Goal: Contribute content: Add original content to the website for others to see

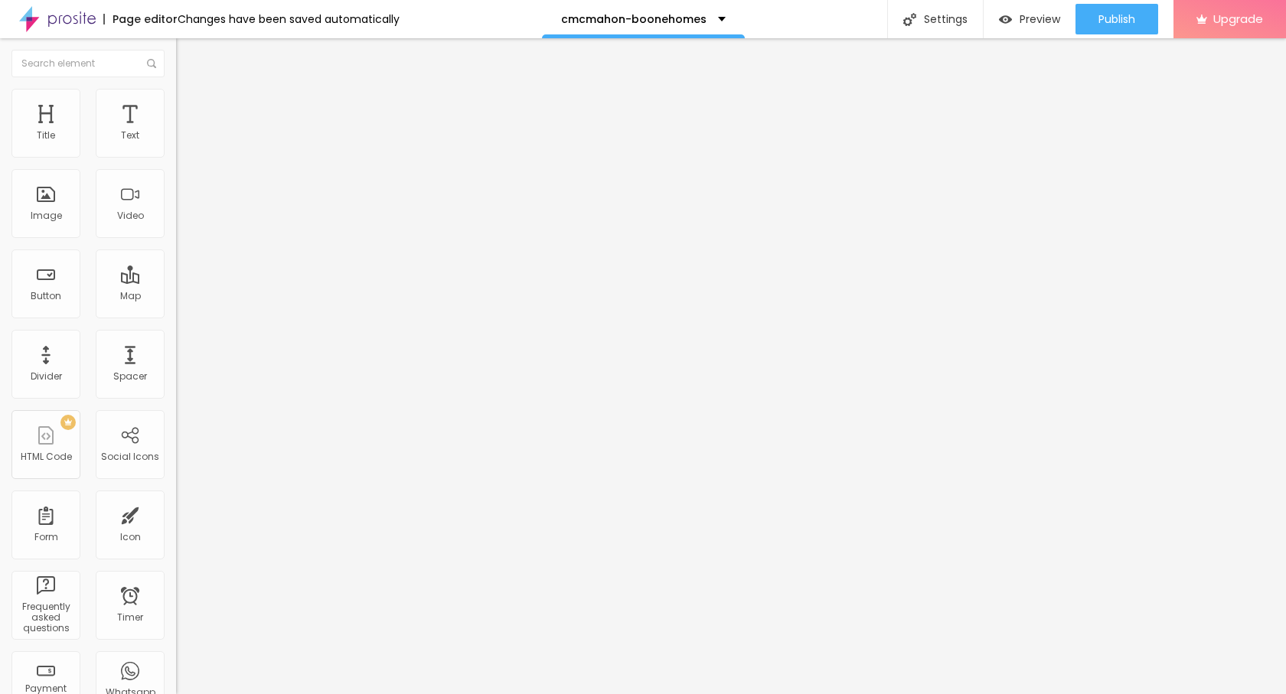
click at [176, 132] on span "Add image" at bounding box center [207, 125] width 63 height 13
click at [176, 89] on ul "Content Style Advanced" at bounding box center [264, 96] width 176 height 46
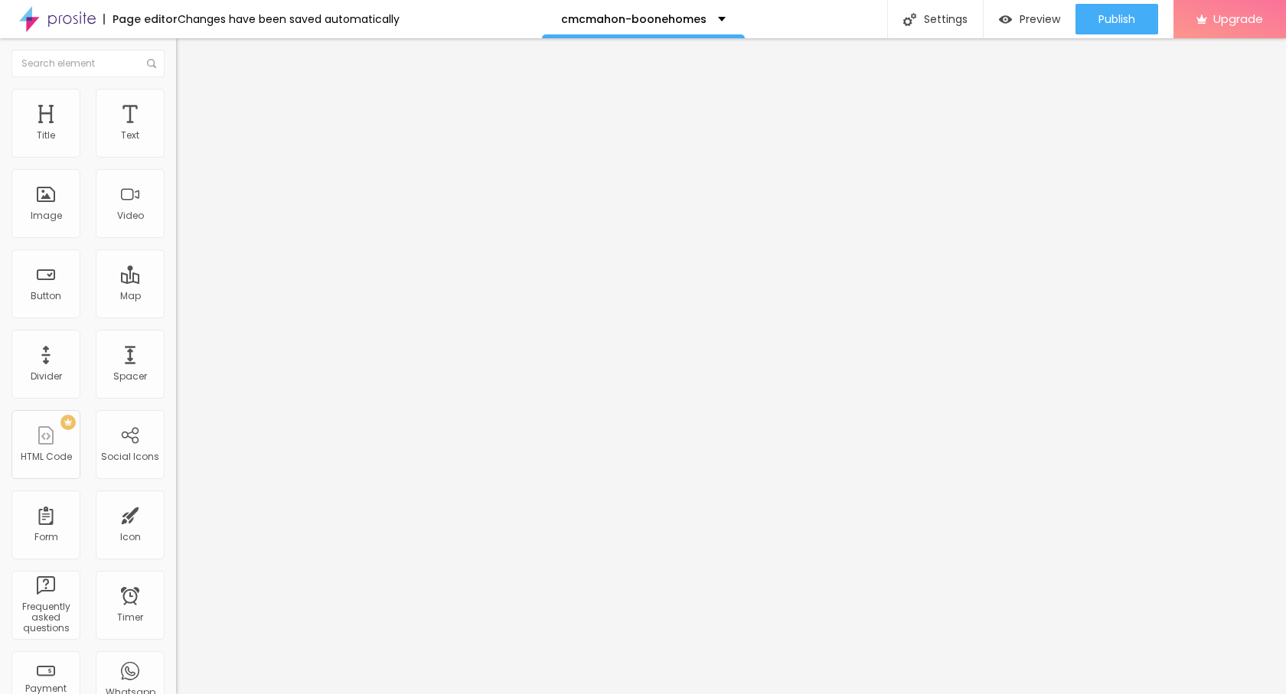
click at [176, 98] on img at bounding box center [183, 96] width 14 height 14
type input "80"
type input "65"
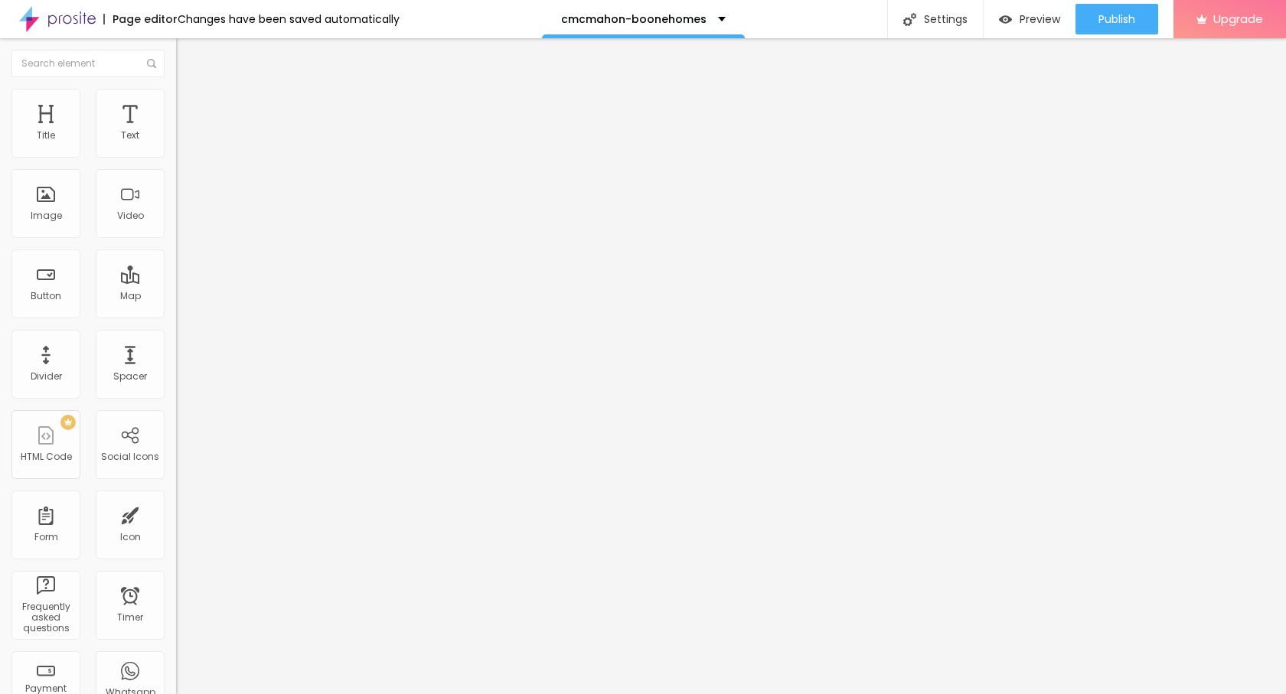
type input "50"
type input "45"
type input "40"
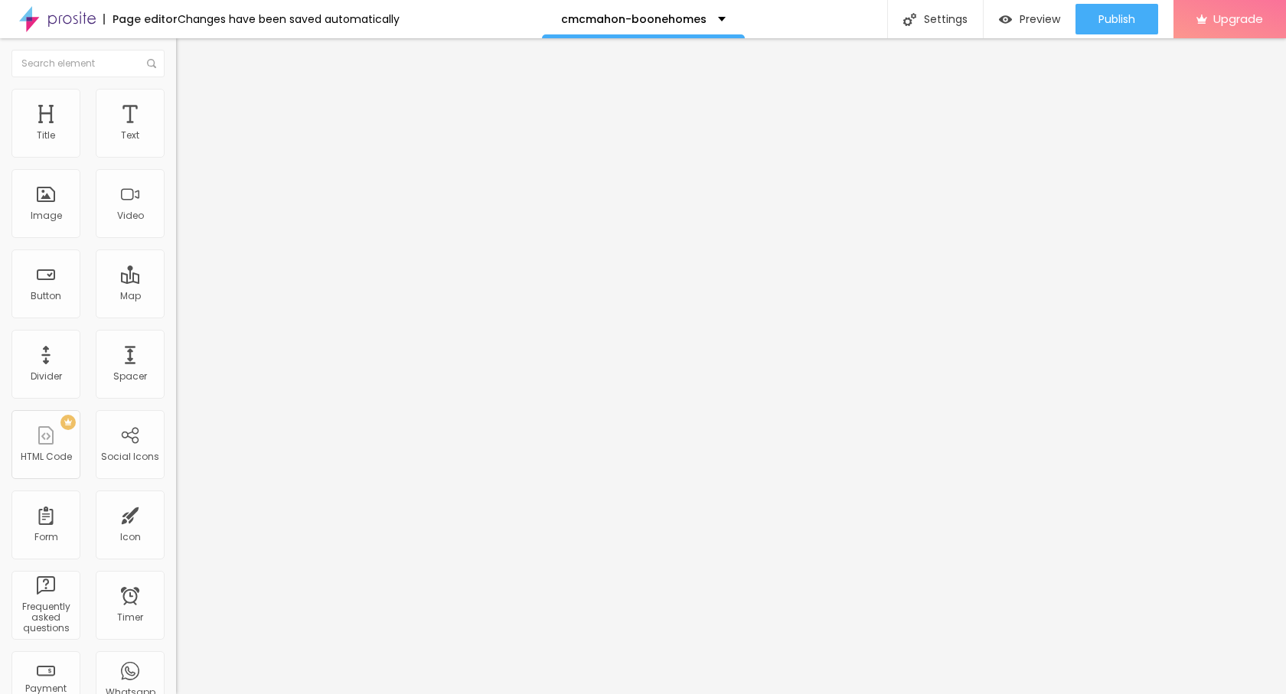
type input "40"
type input "35"
type input "30"
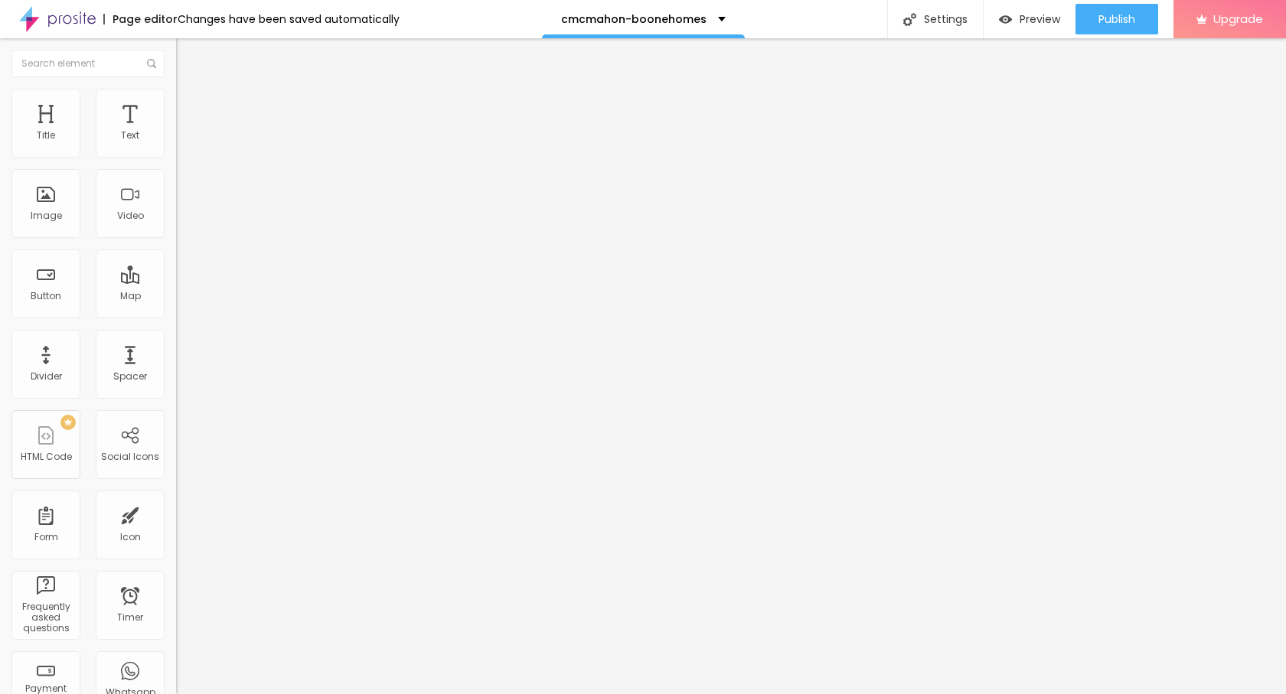
type input "25"
type input "20"
type input "15"
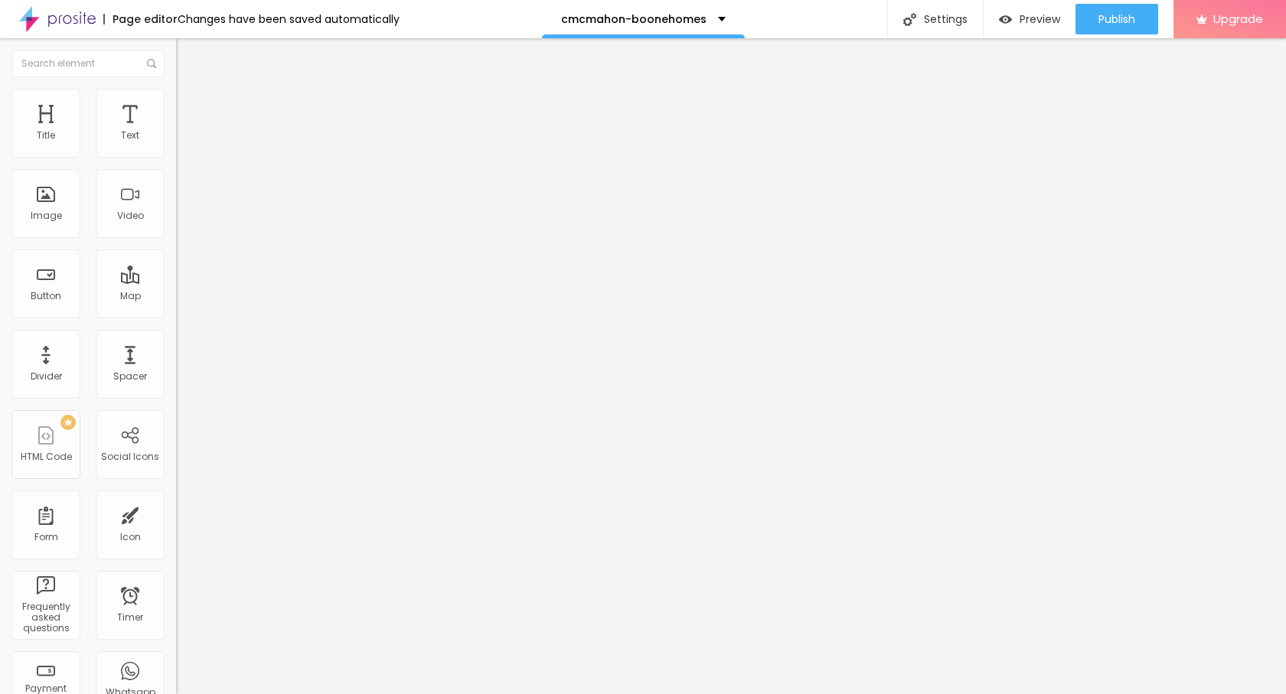
type input "15"
type input "10"
drag, startPoint x: 161, startPoint y: 161, endPoint x: 14, endPoint y: 161, distance: 147.7
type input "10"
click at [176, 157] on input "range" at bounding box center [225, 151] width 99 height 12
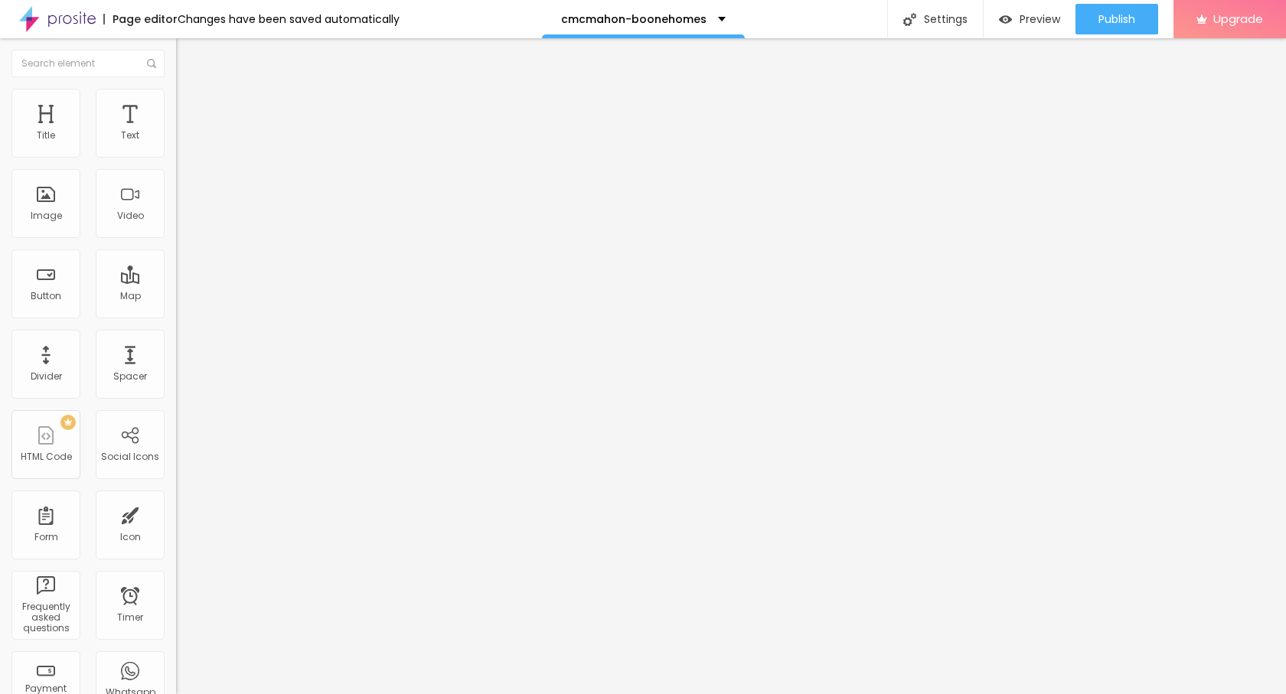
click at [188, 52] on img "button" at bounding box center [194, 56] width 12 height 12
click at [182, 142] on icon "button" at bounding box center [186, 137] width 9 height 9
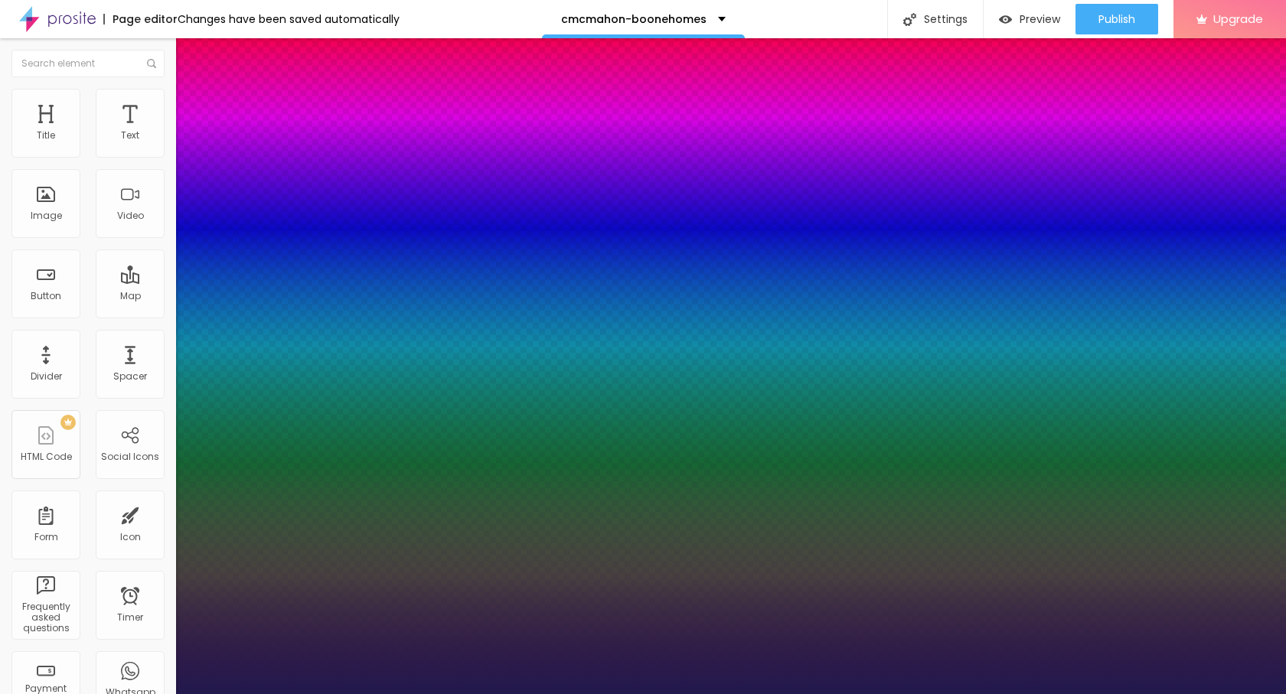
type input "1"
type input "22"
type input "1"
type input "22"
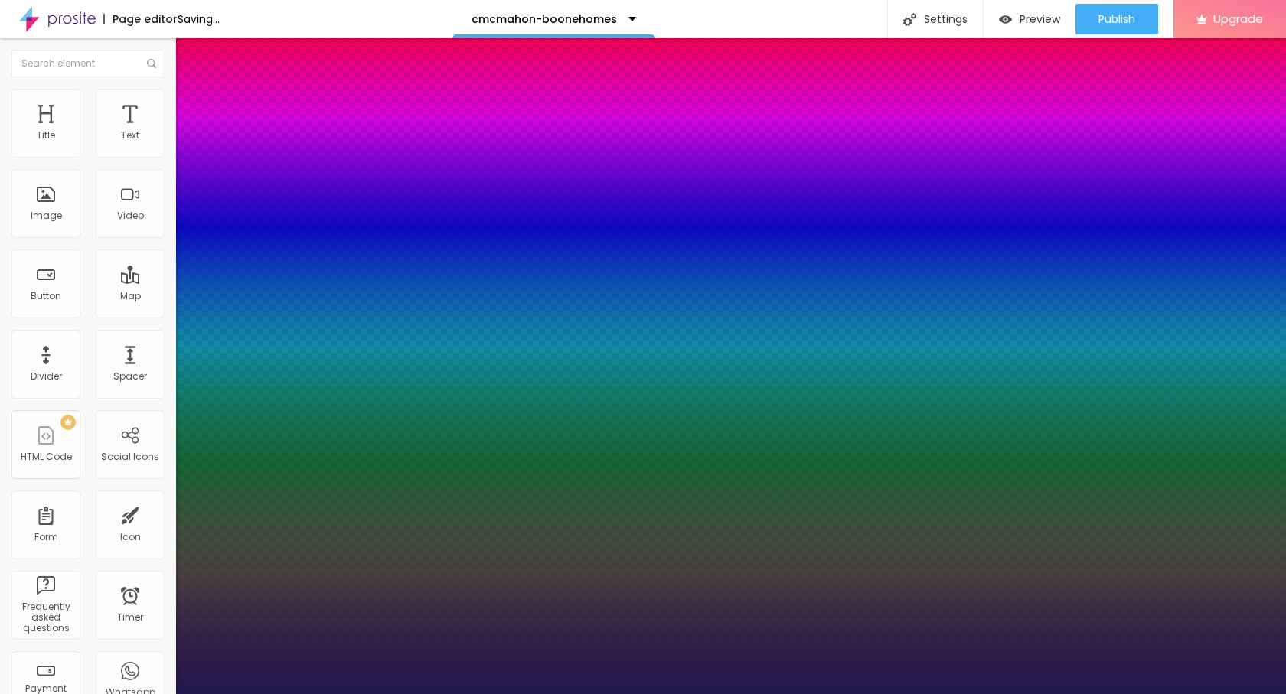
type input "1"
click at [84, 693] on div at bounding box center [643, 694] width 1286 height 0
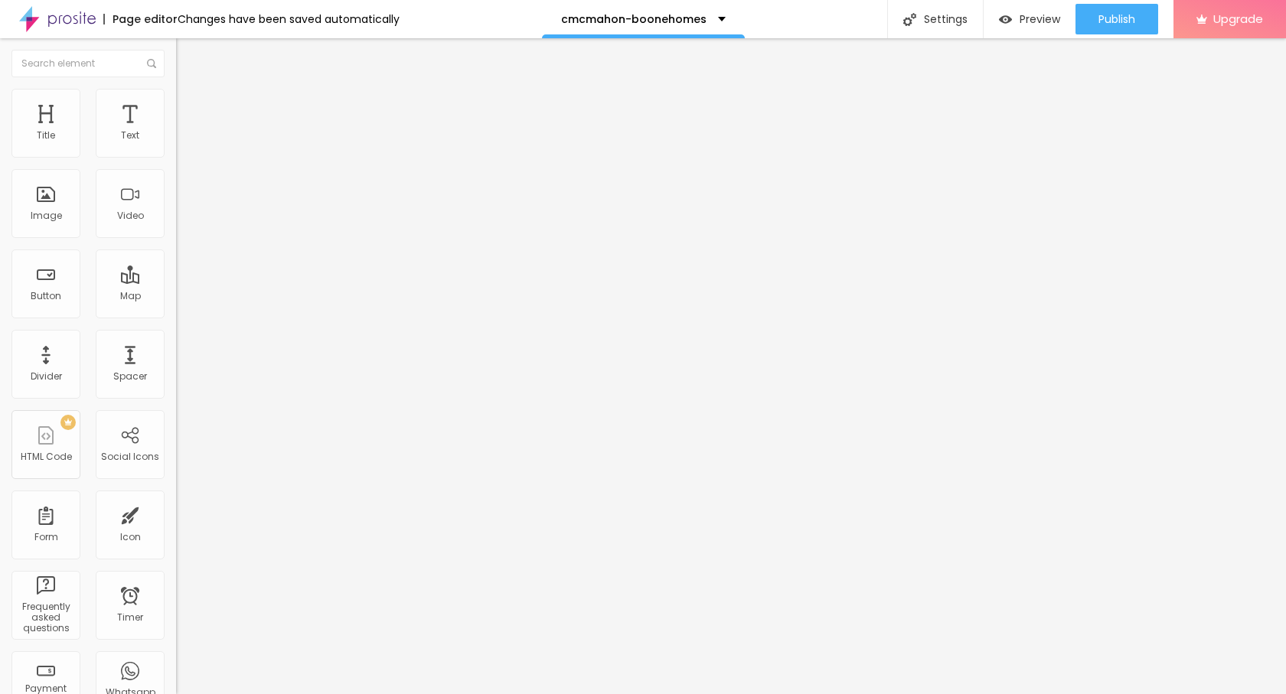
click at [176, 64] on button "Edit Text" at bounding box center [264, 55] width 176 height 35
click at [176, 144] on input "Click me" at bounding box center [268, 136] width 184 height 15
paste input "→ VIEW DOCUMENT HERE"
type input "→ VIEW DOCUMENT HERE"
click at [176, 315] on input "https://" at bounding box center [268, 307] width 184 height 15
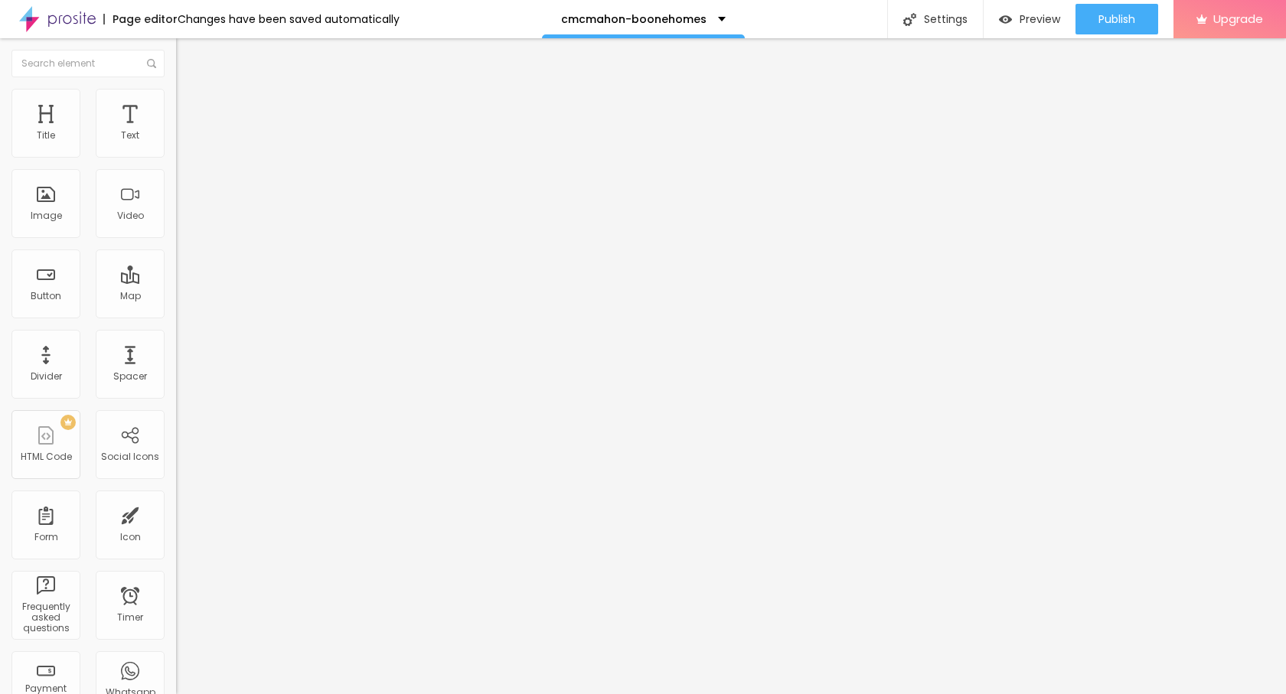
paste input "[DOMAIN_NAME][URL]"
type input "[URL][DOMAIN_NAME]"
click at [1104, 21] on span "Publish" at bounding box center [1116, 19] width 37 height 12
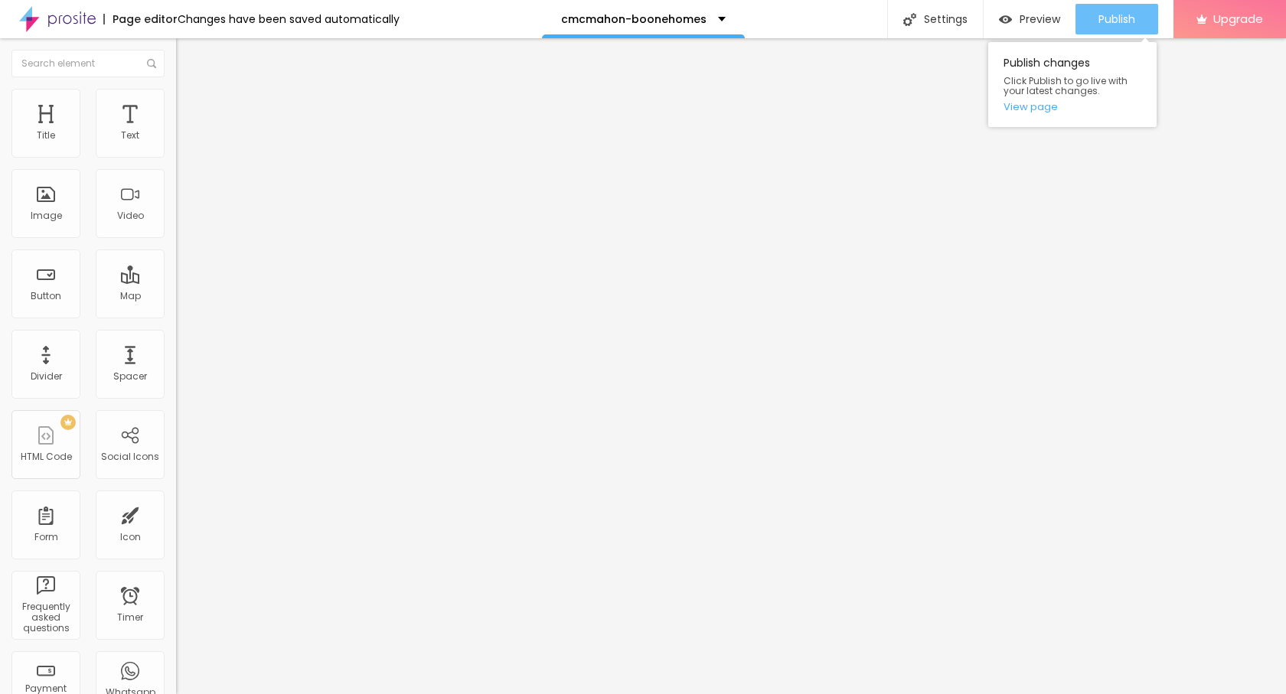
click at [1099, 15] on span "Publish" at bounding box center [1116, 19] width 37 height 12
click at [1100, 13] on span "Publish" at bounding box center [1116, 19] width 37 height 12
